Goal: Task Accomplishment & Management: Manage account settings

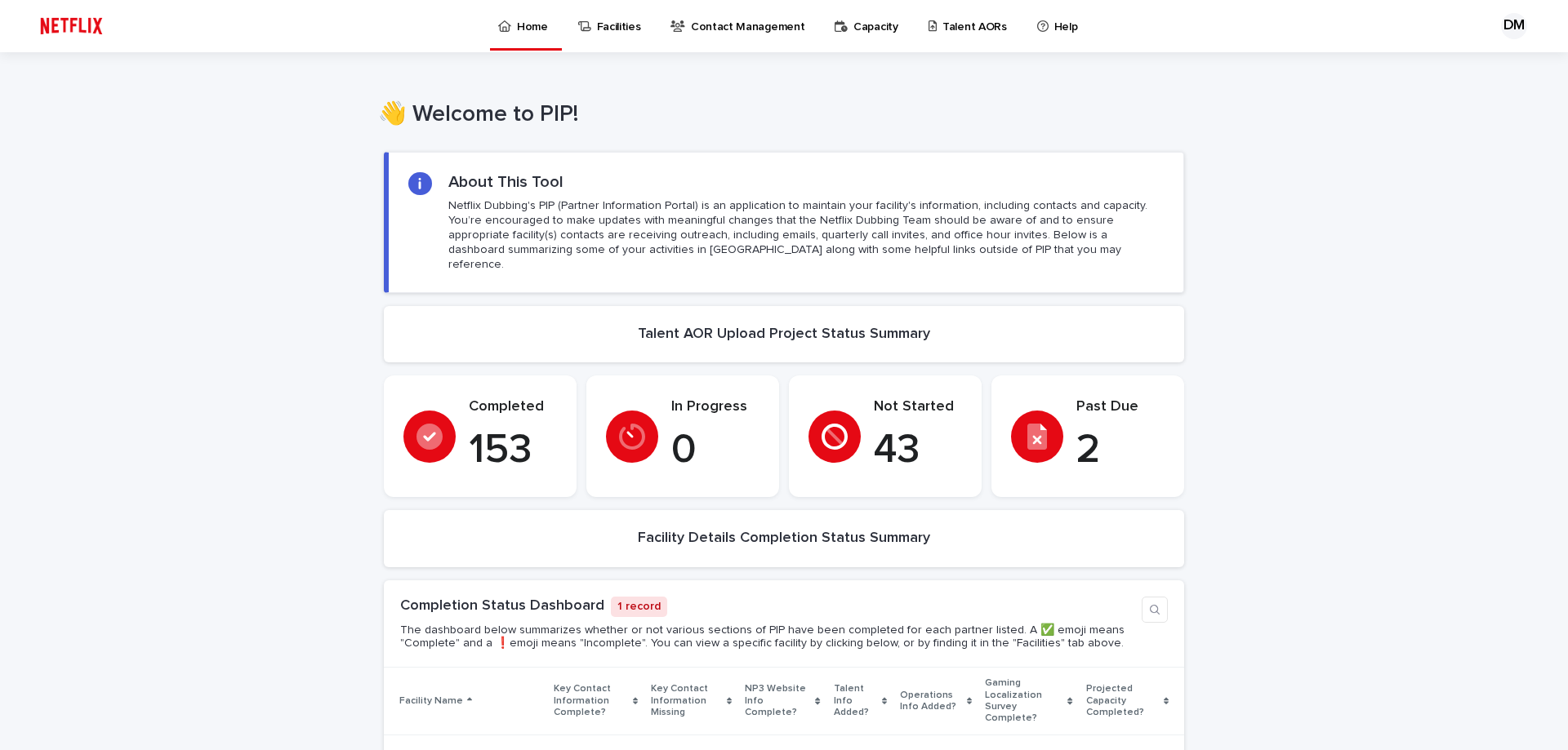
click at [1034, 424] on icon at bounding box center [1037, 437] width 20 height 26
click at [943, 21] on p "Talent AORs" at bounding box center [975, 17] width 64 height 35
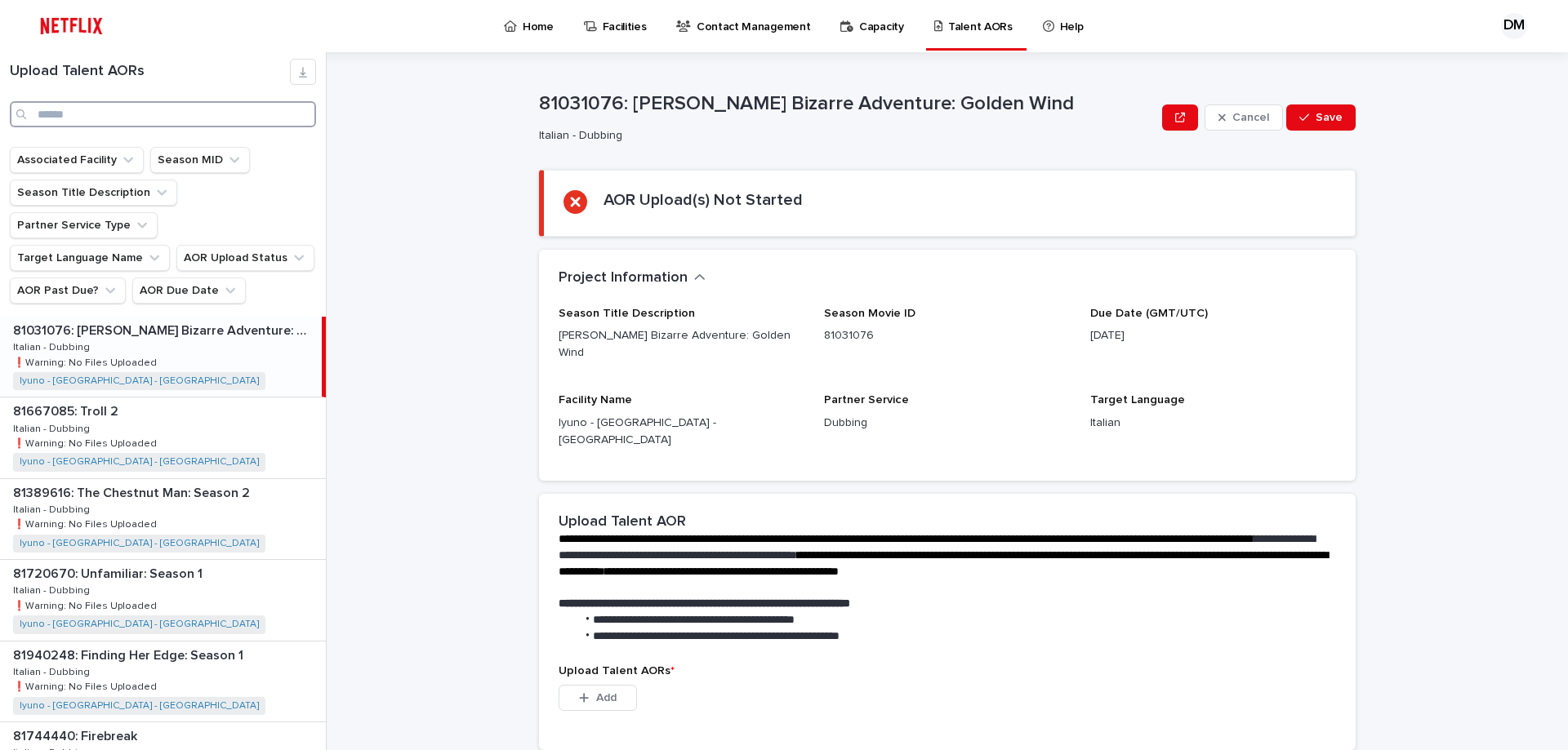
click at [90, 102] on input "Search" at bounding box center [162, 115] width 306 height 26
type input "********"
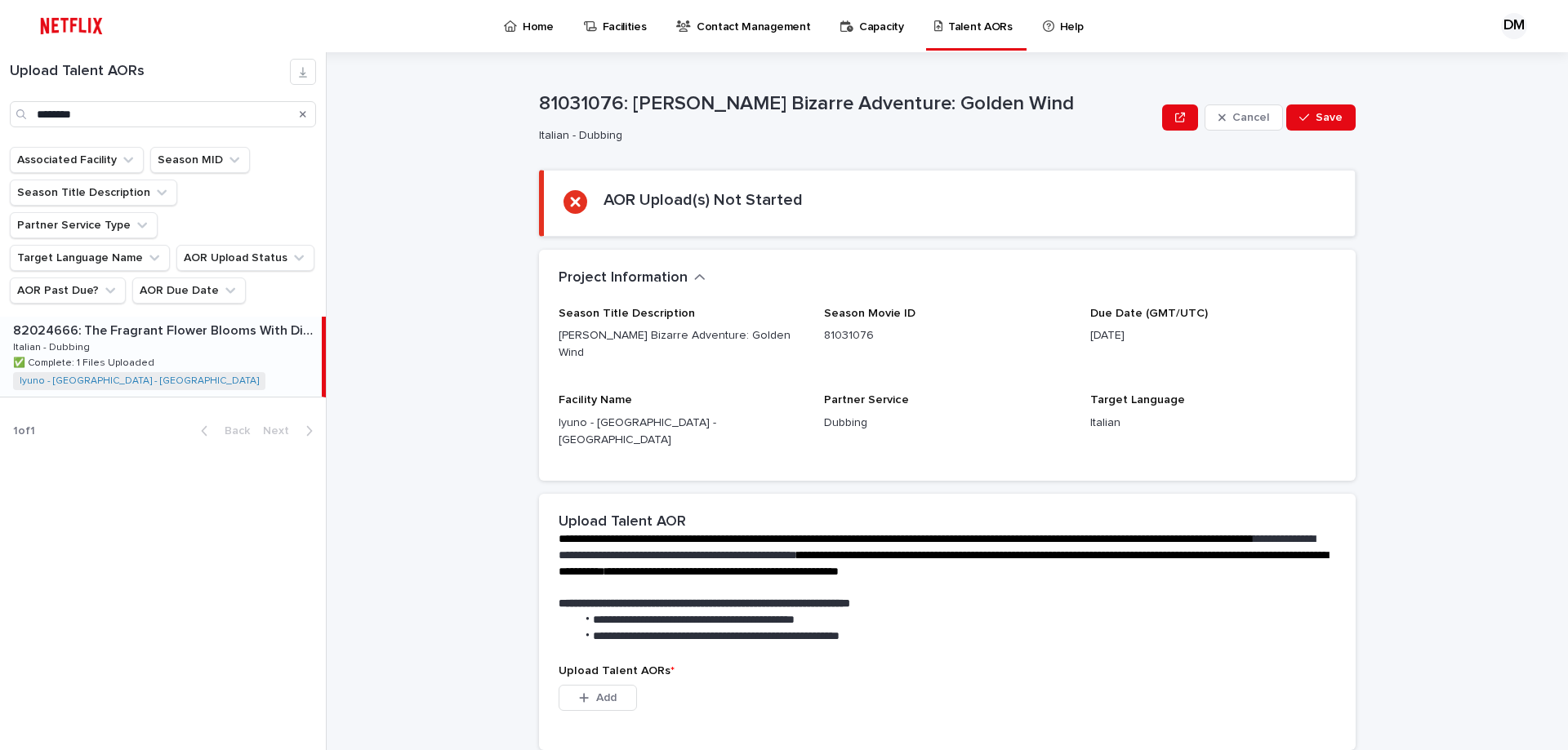
click at [113, 338] on div "82024666: The Fragrant Flower Blooms With Dignity: Season 1 82024666: The Fragr…" at bounding box center [161, 357] width 322 height 80
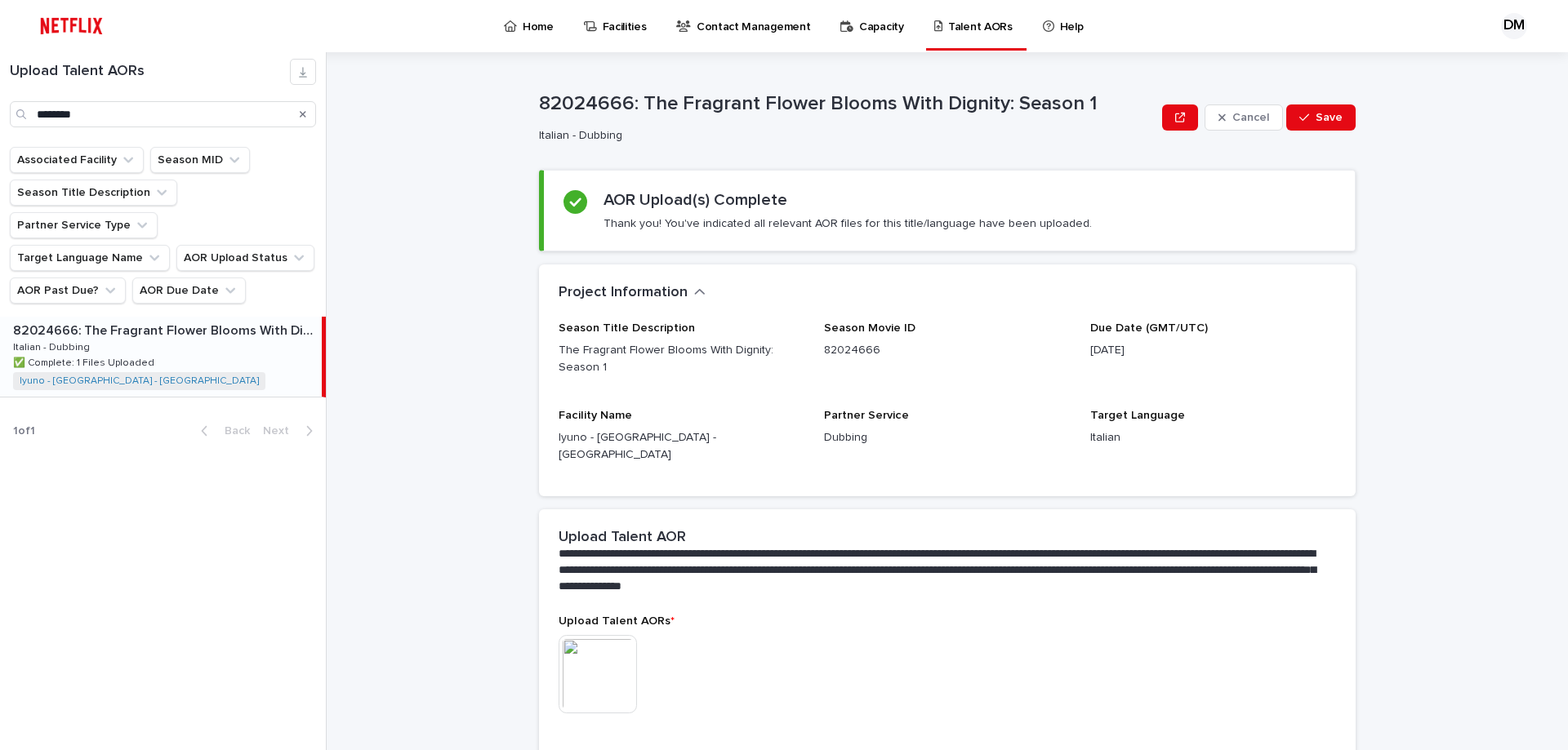
scroll to position [198, 0]
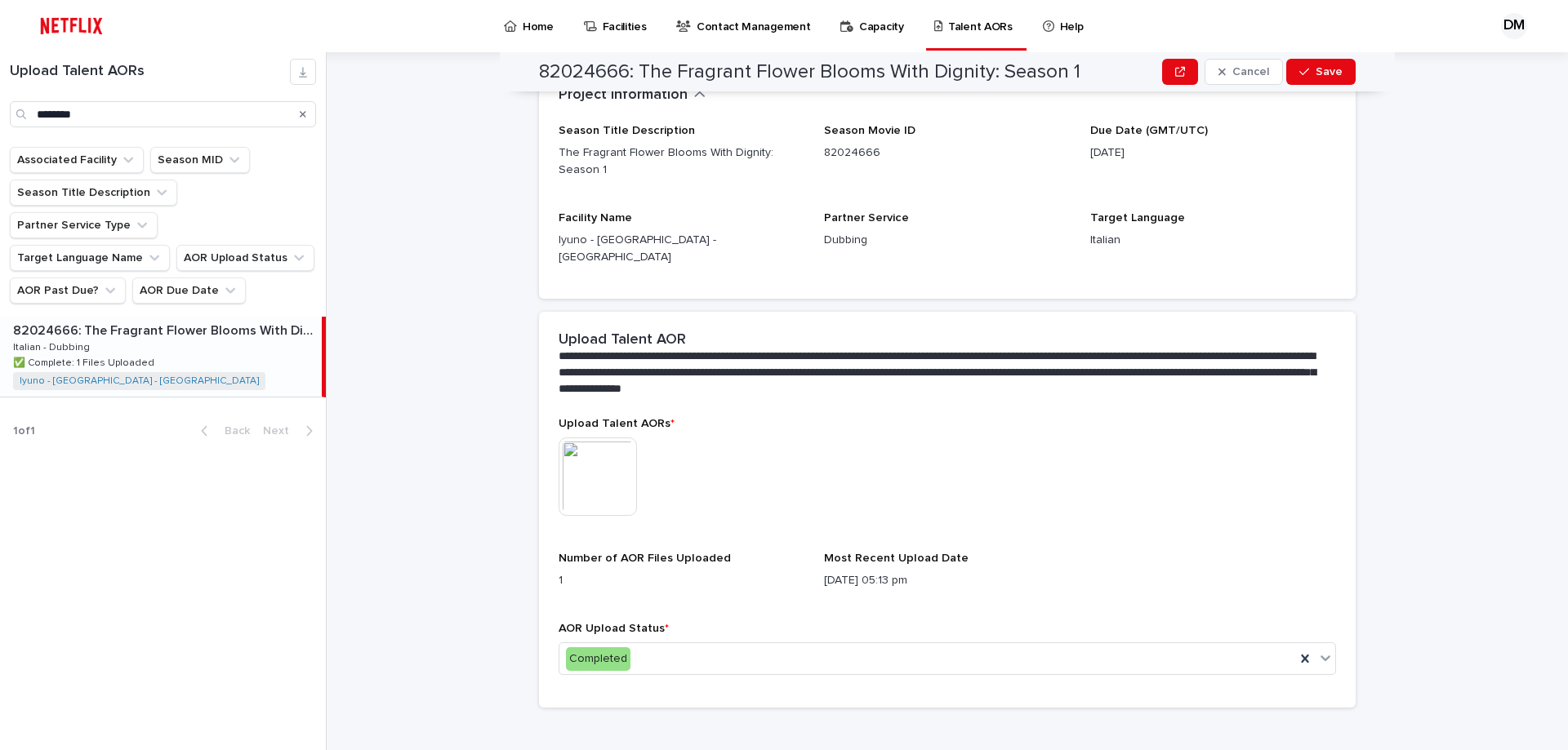
click at [598, 475] on img at bounding box center [597, 477] width 78 height 78
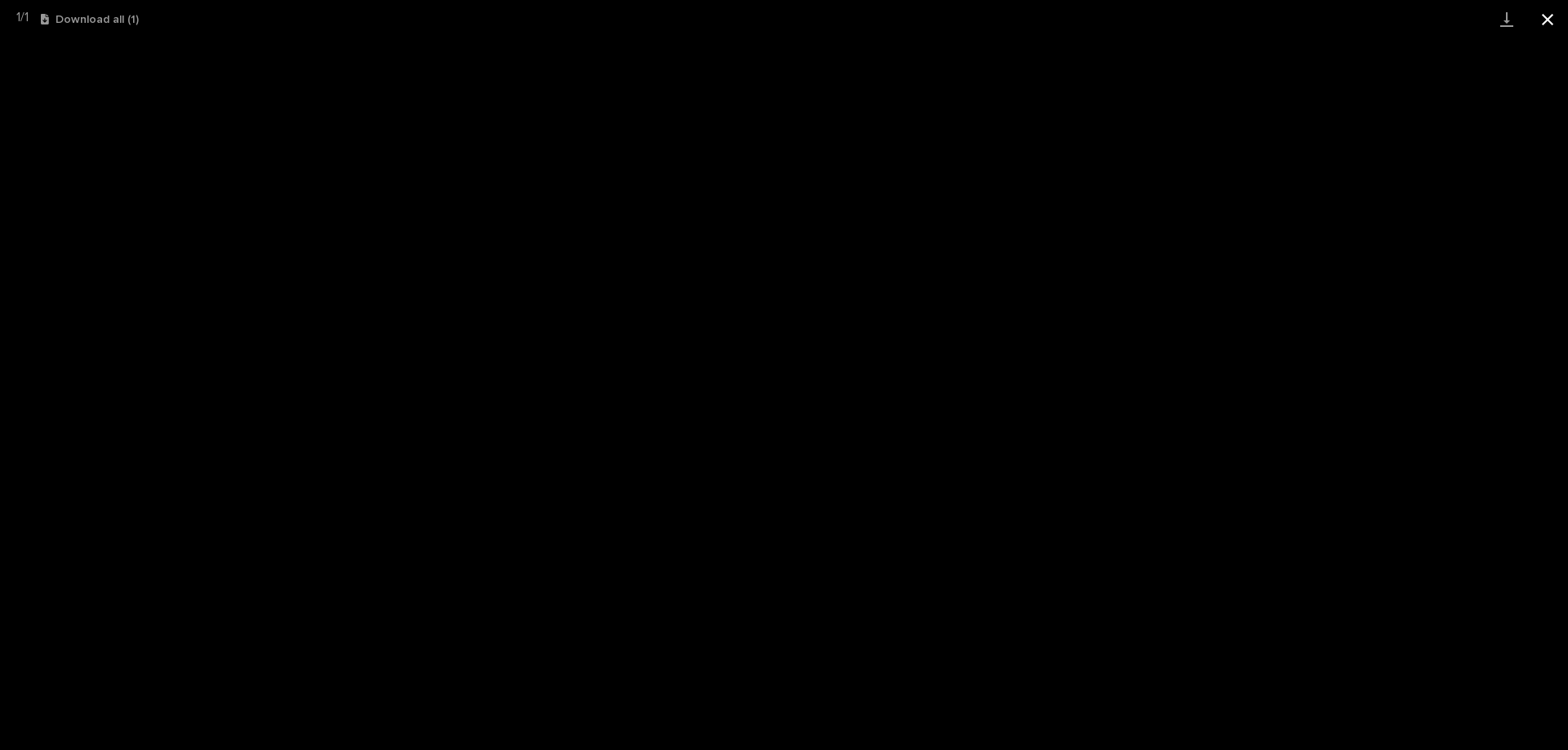
click at [1545, 17] on button "Close gallery" at bounding box center [1547, 19] width 41 height 38
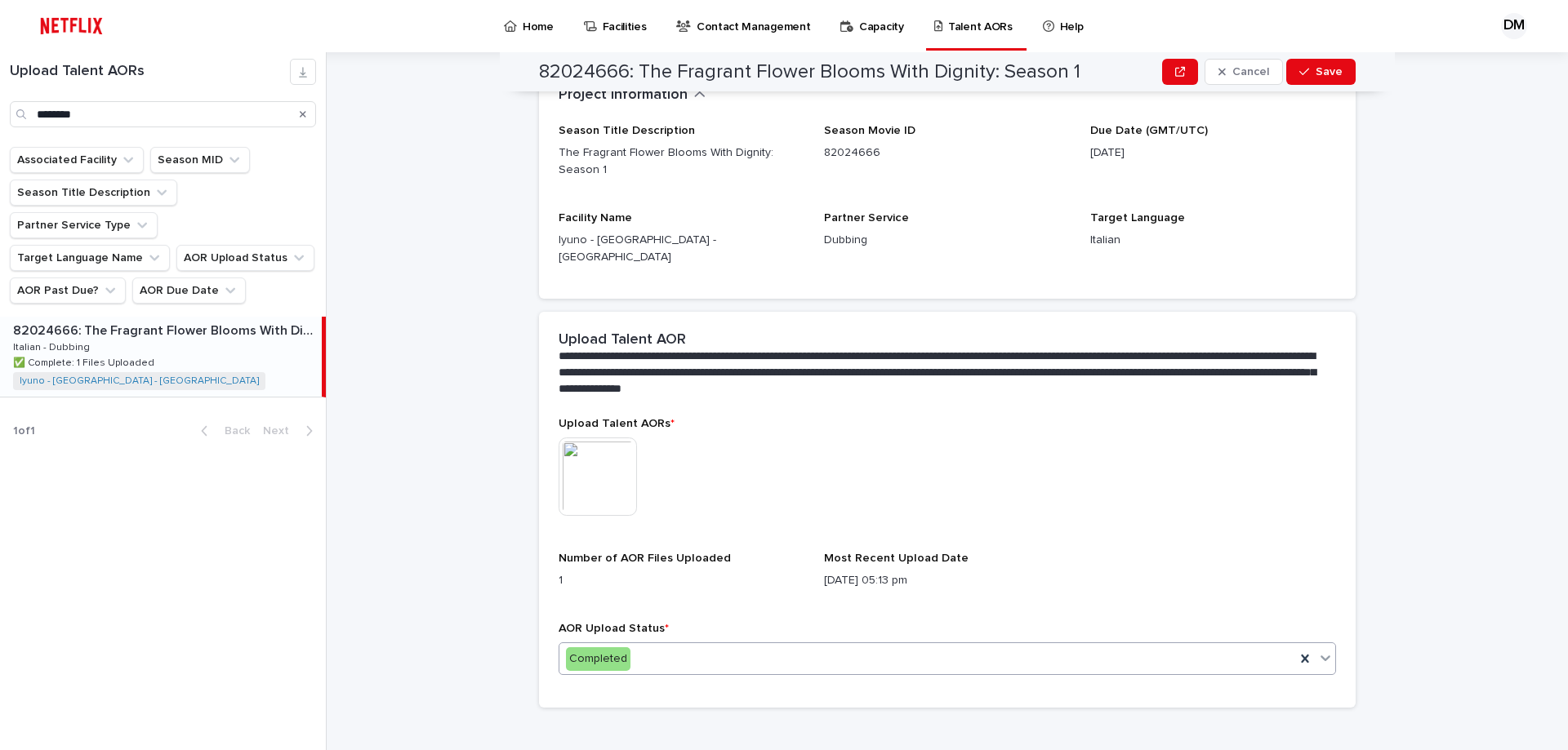
click at [791, 648] on div "Completed" at bounding box center [927, 659] width 736 height 27
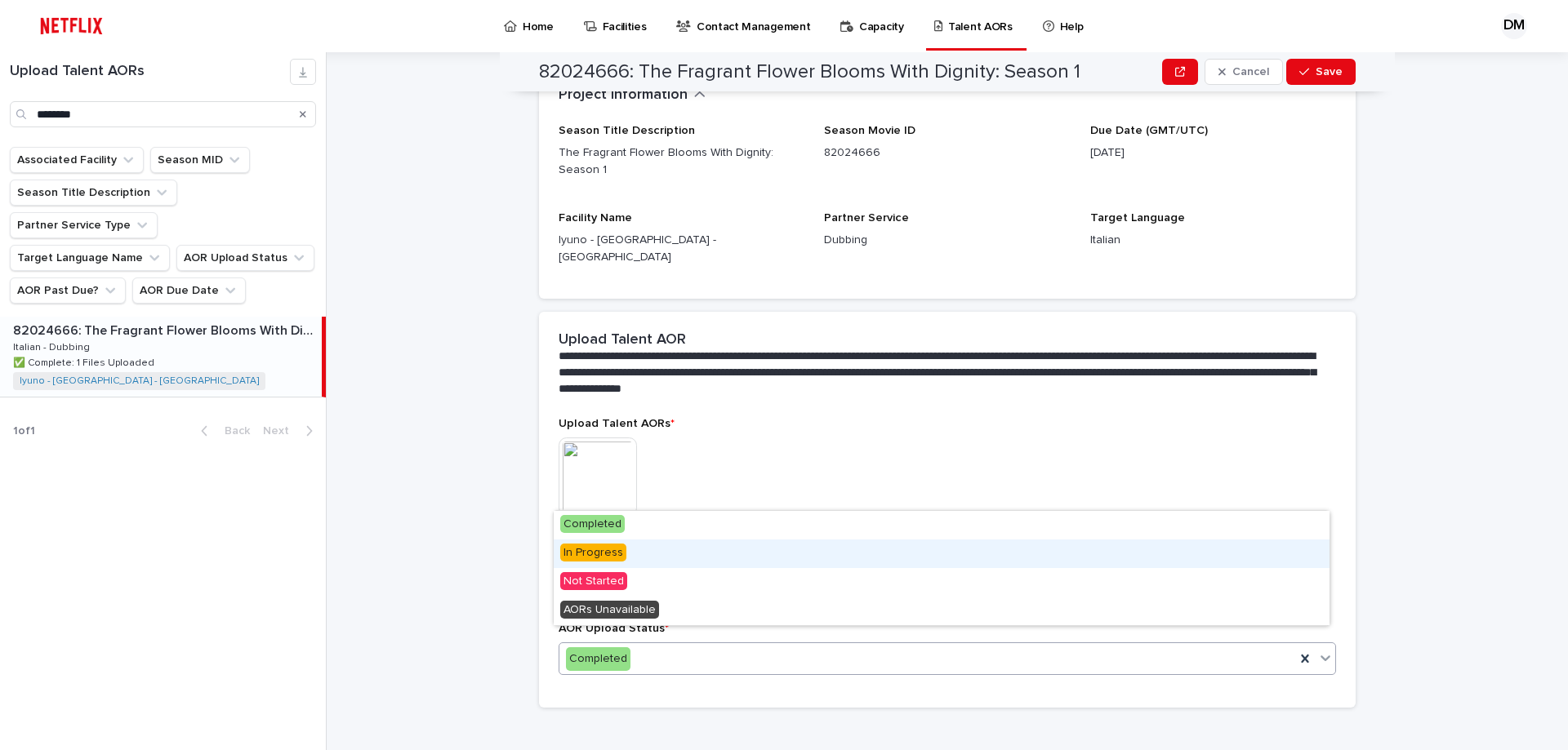
click at [611, 548] on span "In Progress" at bounding box center [593, 552] width 66 height 18
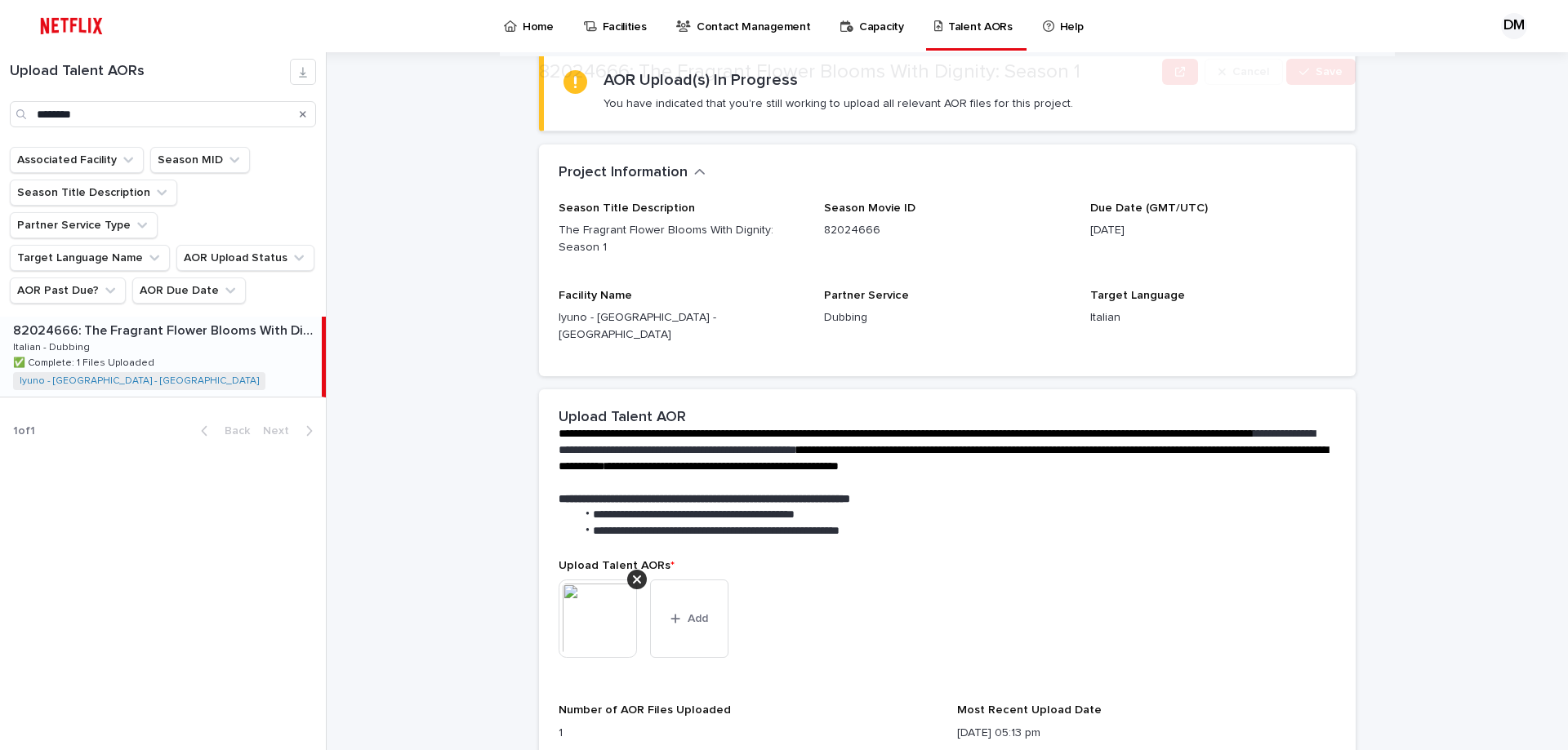
scroll to position [245, 0]
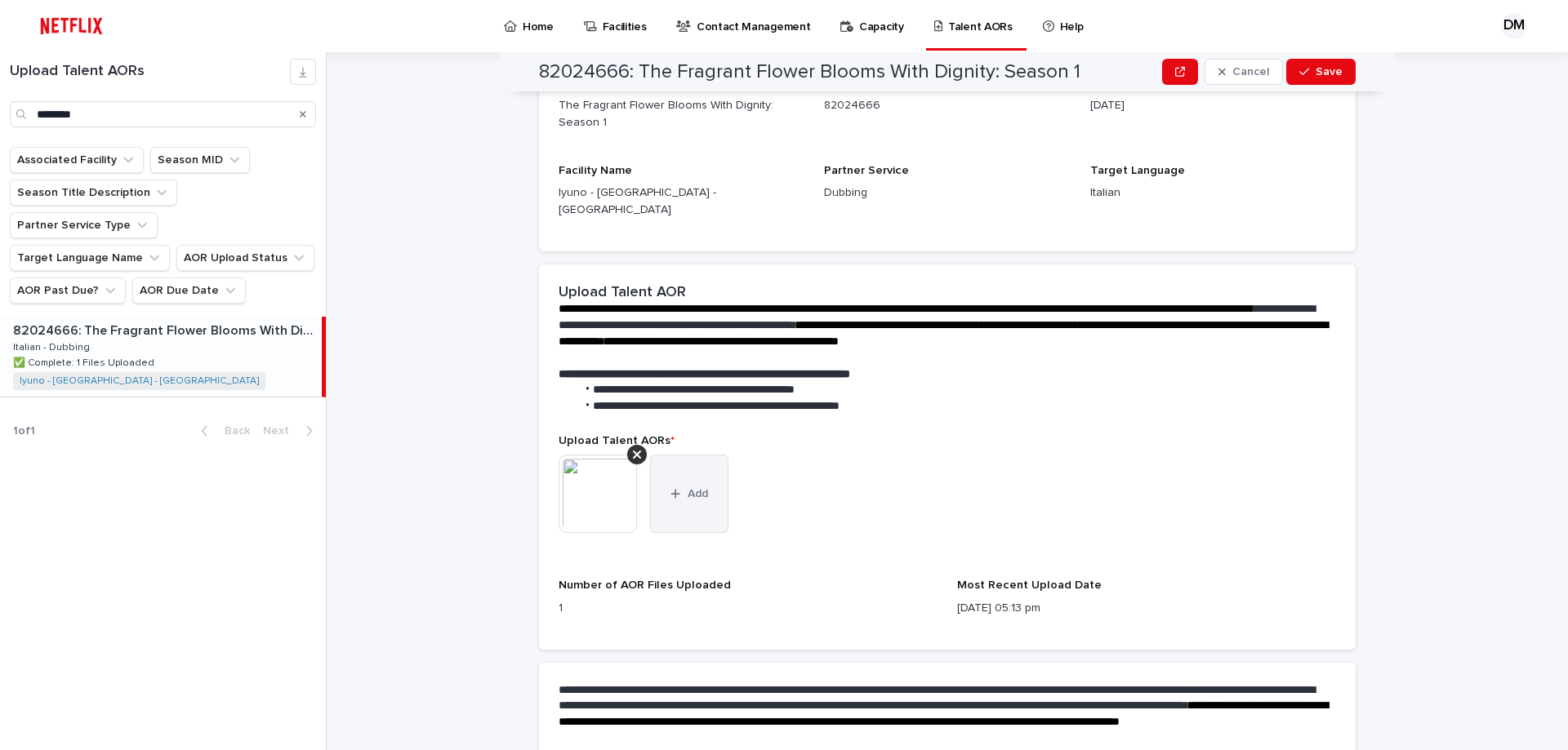
click at [679, 471] on button "Add" at bounding box center [689, 494] width 78 height 78
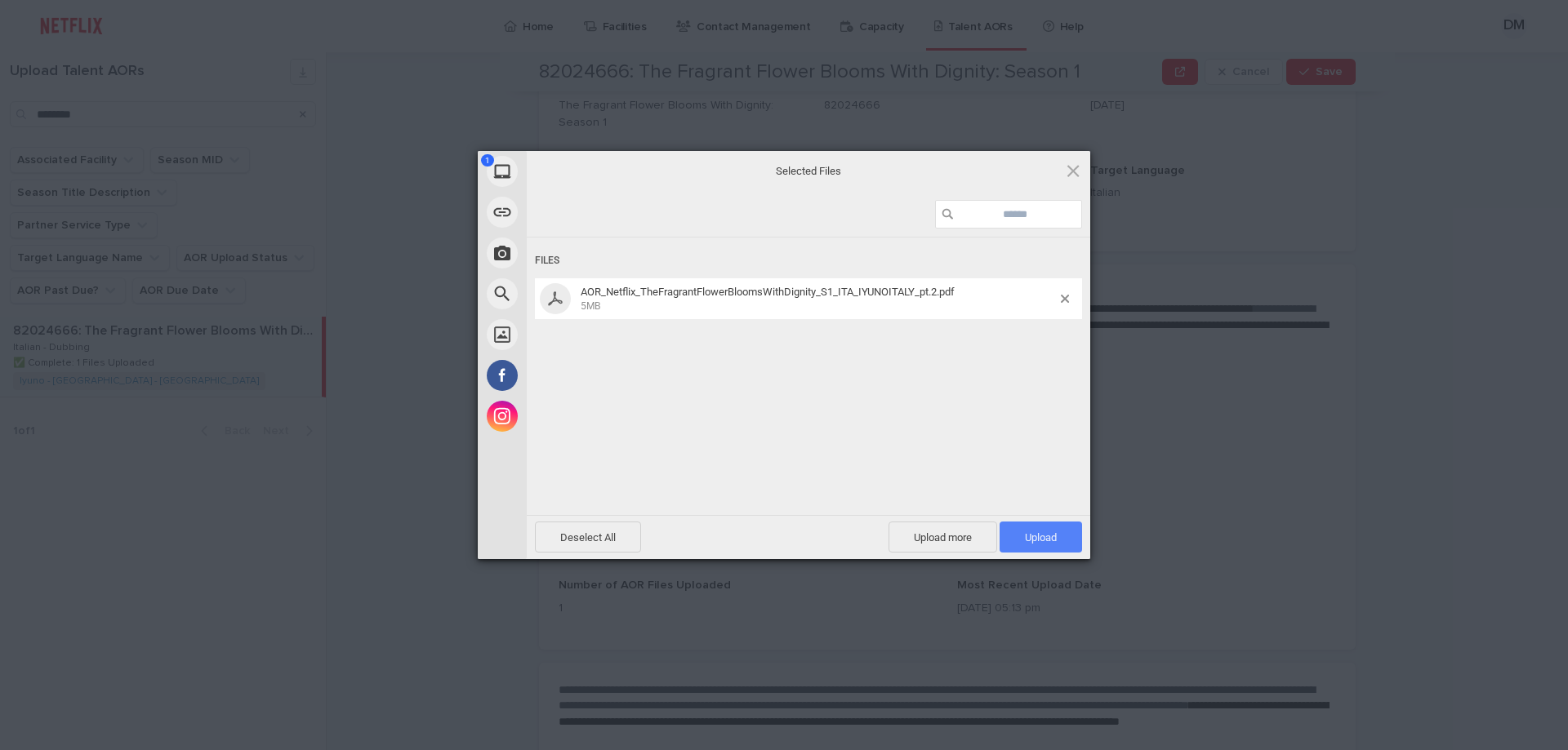
click at [1040, 533] on span "Upload 1" at bounding box center [1041, 537] width 32 height 12
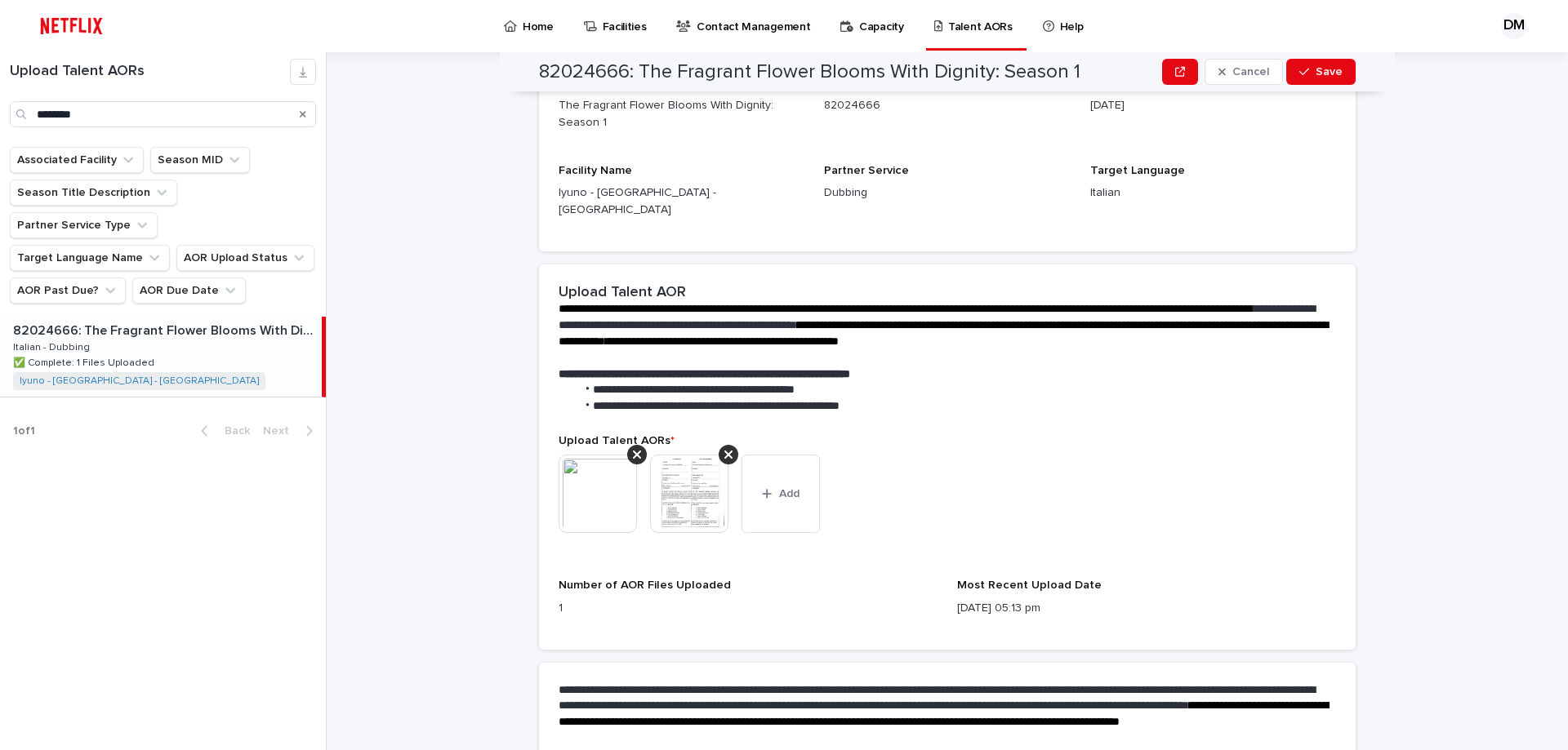
scroll to position [390, 0]
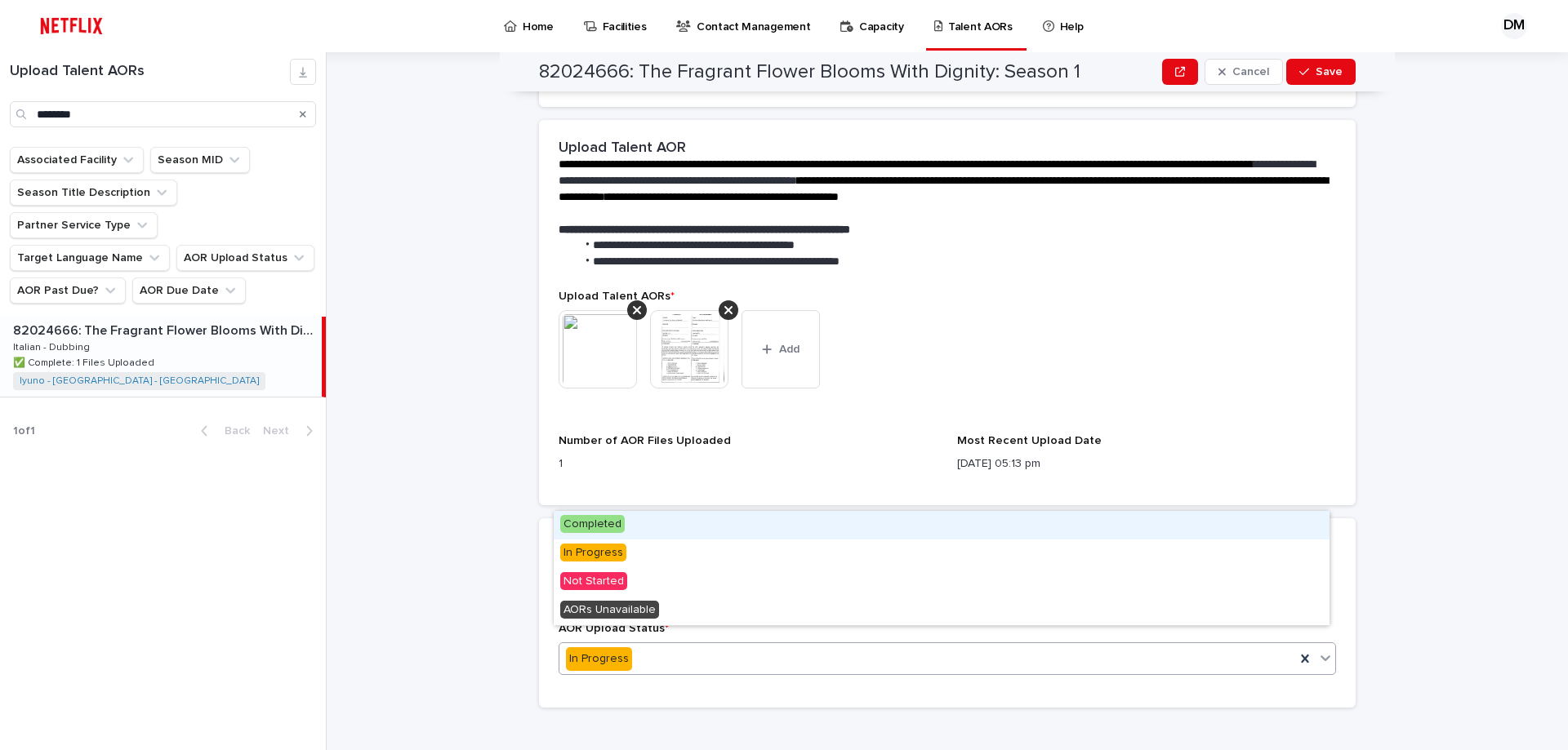
click at [636, 648] on div "In Progress" at bounding box center [927, 659] width 736 height 27
click at [607, 530] on span "Completed" at bounding box center [592, 524] width 64 height 18
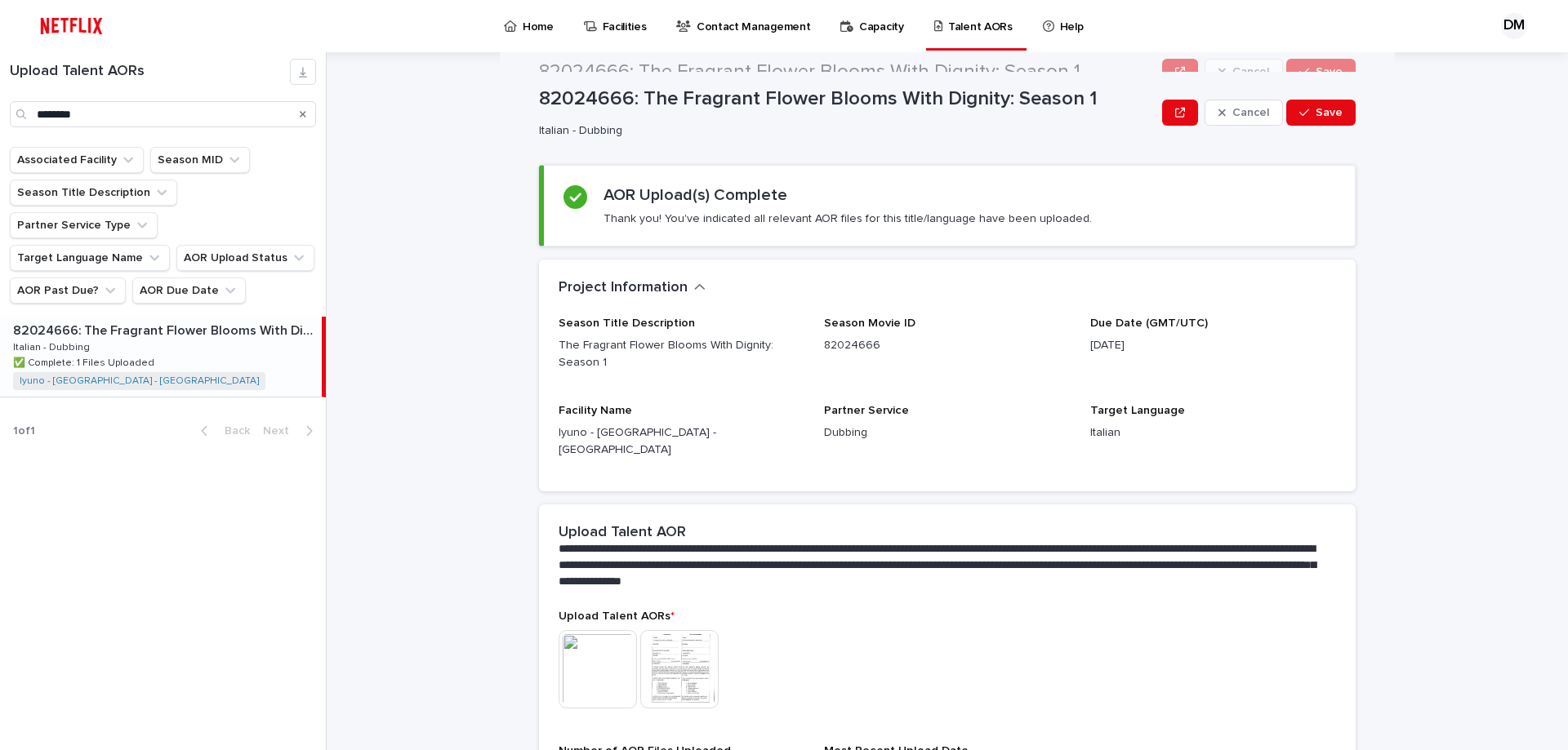
scroll to position [0, 0]
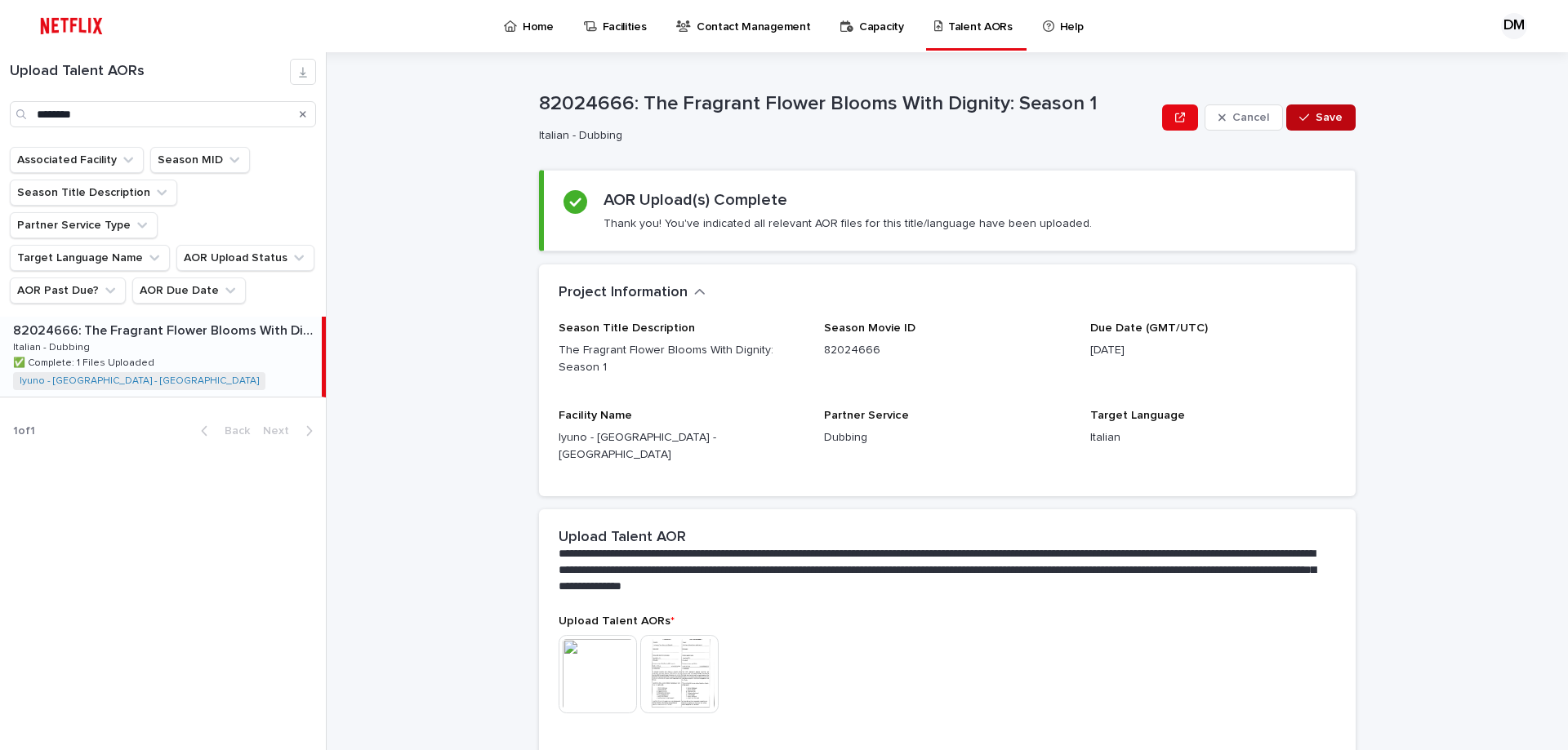
click at [1315, 115] on span "Save" at bounding box center [1328, 117] width 27 height 11
